Goal: Task Accomplishment & Management: Use online tool/utility

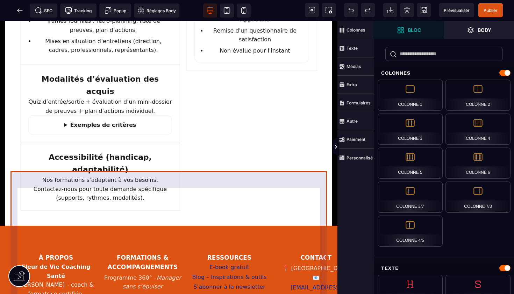
scroll to position [820, 0]
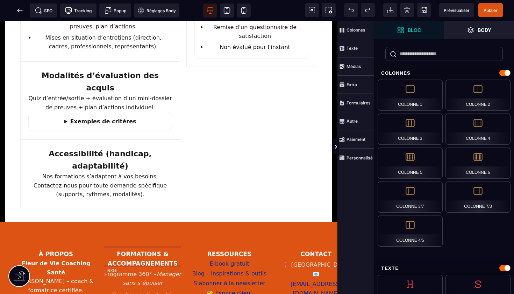
select select "***"
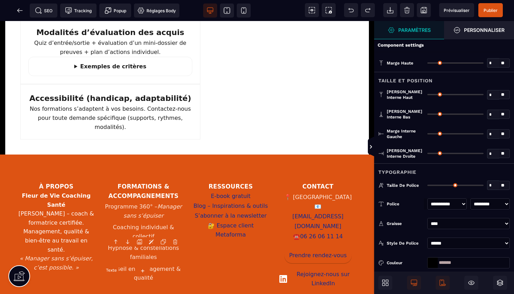
type input "*"
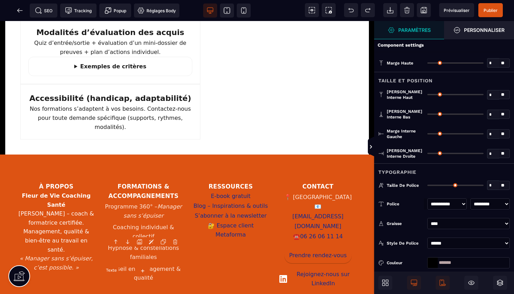
type input "*"
type input "**"
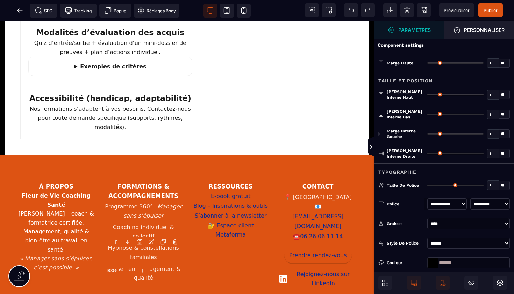
type input "**"
click at [156, 262] on footer "À propos Fleur de Vie Coaching Santé [PERSON_NAME] – coach & formatrice certifi…" at bounding box center [186, 264] width 353 height 198
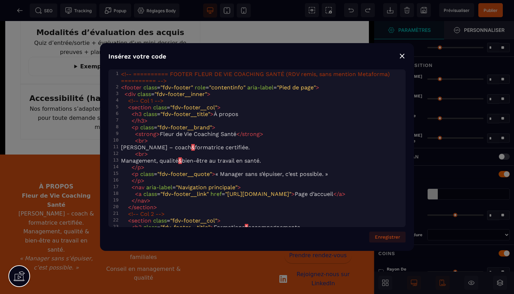
type input "*"
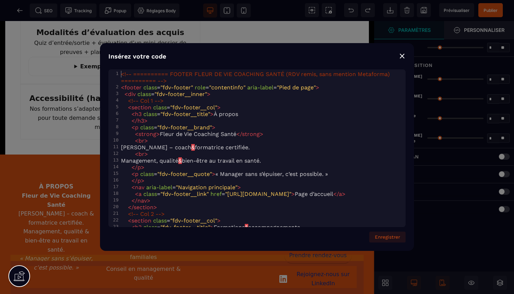
click at [404, 58] on div "⨯" at bounding box center [402, 56] width 7 height 10
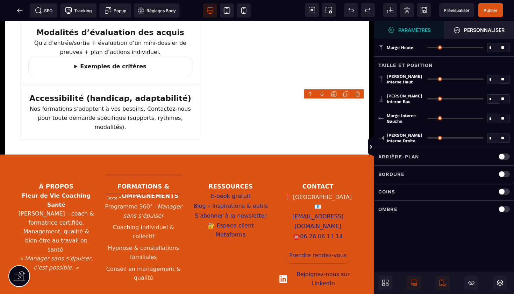
click at [154, 242] on li "Hypnose & constellations familiales" at bounding box center [144, 252] width 78 height 21
select select "***"
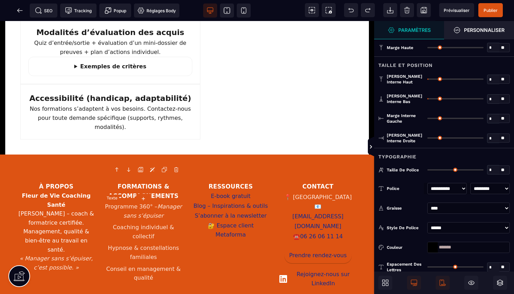
click at [155, 242] on li "Hypnose & constellations familiales" at bounding box center [144, 252] width 78 height 21
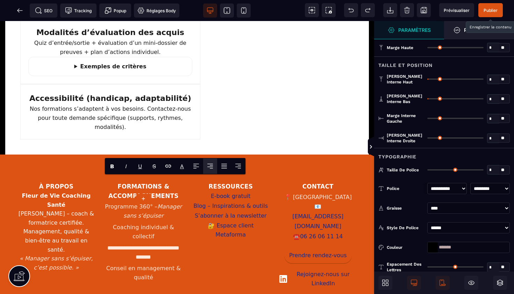
drag, startPoint x: 429, startPoint y: 1, endPoint x: 489, endPoint y: 10, distance: 60.5
click at [489, 10] on span "Publier" at bounding box center [491, 10] width 14 height 5
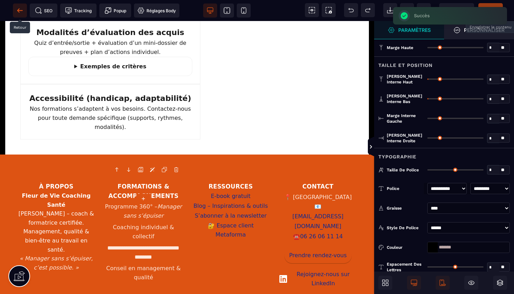
click at [20, 9] on icon at bounding box center [19, 10] width 7 height 7
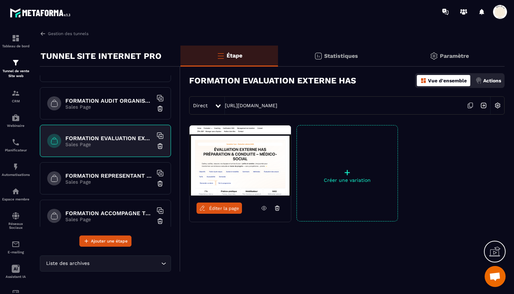
scroll to position [556, 0]
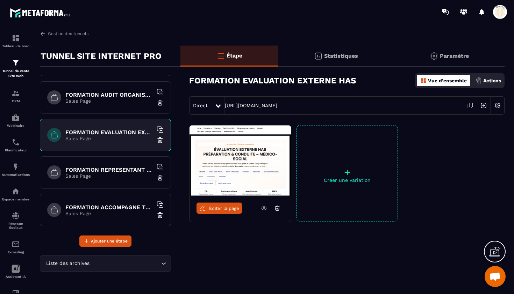
click at [113, 204] on h6 "FORMATION ACCOMPAGNE TRACEUR AUDIT SYSTEME TRACEUR CIBLE copy copy copy copy" at bounding box center [108, 207] width 87 height 7
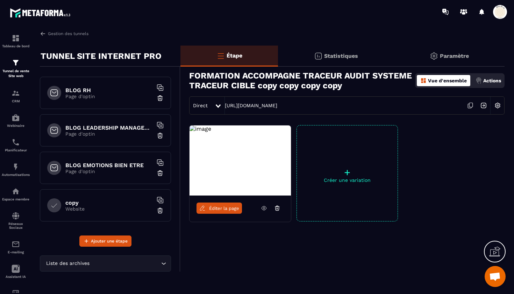
click at [112, 192] on div "copy Website" at bounding box center [105, 205] width 131 height 32
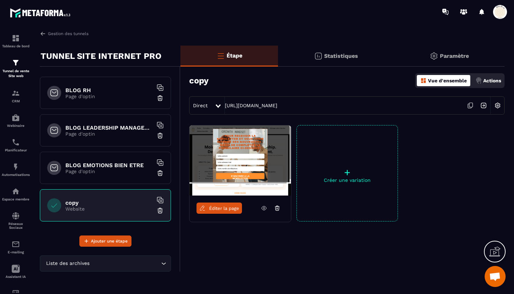
click at [159, 211] on img at bounding box center [160, 210] width 7 height 7
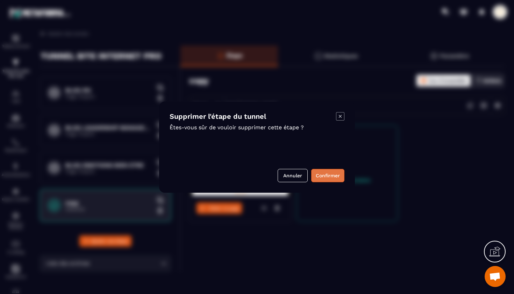
click at [324, 178] on button "Confirmer" at bounding box center [327, 175] width 33 height 13
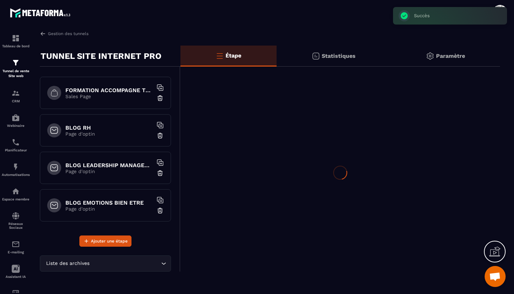
scroll to position [897, 0]
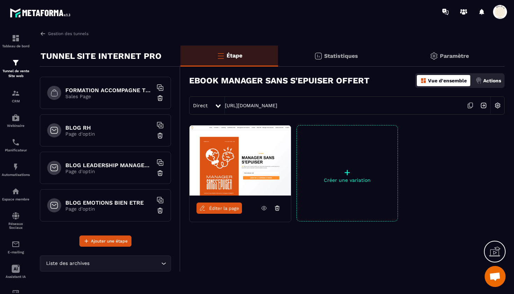
scroll to position [897, 0]
click at [120, 170] on p "Page d'optin" at bounding box center [108, 171] width 87 height 6
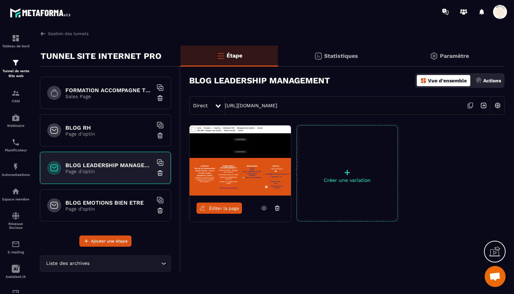
click at [226, 210] on span "Éditer la page" at bounding box center [224, 207] width 30 height 5
